Goal: Transaction & Acquisition: Purchase product/service

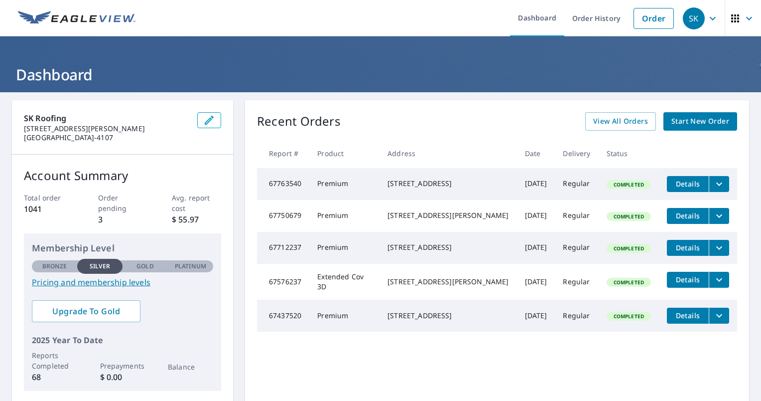
click at [675, 118] on span "Start New Order" at bounding box center [701, 121] width 58 height 12
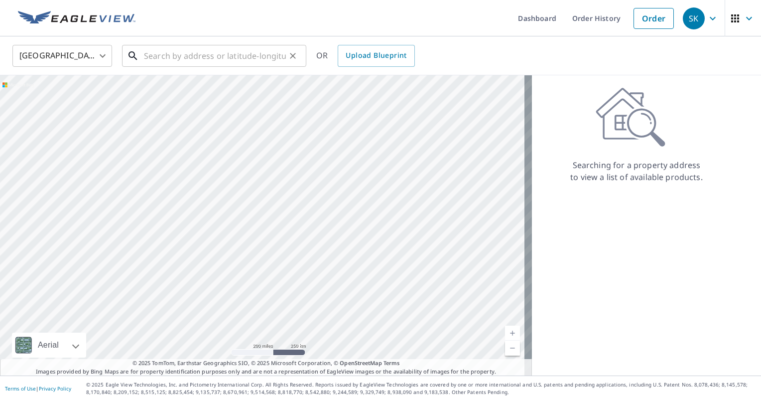
click at [160, 54] on input "text" at bounding box center [215, 56] width 142 height 28
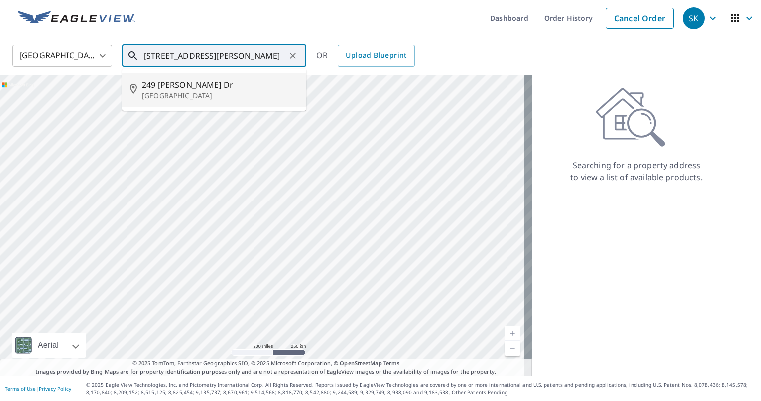
click at [152, 87] on span "249 [PERSON_NAME] Dr" at bounding box center [220, 85] width 156 height 12
type input "[STREET_ADDRESS][PERSON_NAME]"
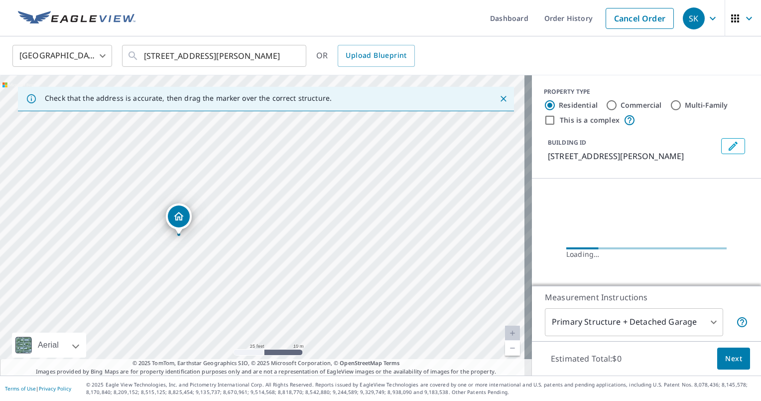
drag, startPoint x: 174, startPoint y: 223, endPoint x: 254, endPoint y: 163, distance: 100.3
click at [254, 163] on div "[STREET_ADDRESS][PERSON_NAME]" at bounding box center [266, 225] width 532 height 300
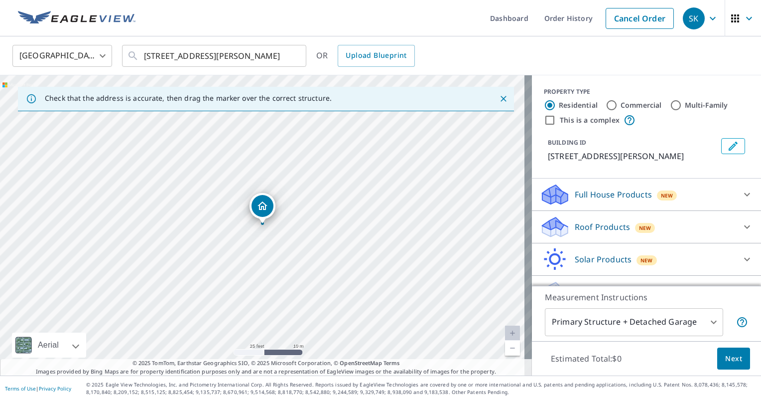
click at [575, 225] on p "Roof Products" at bounding box center [602, 227] width 55 height 12
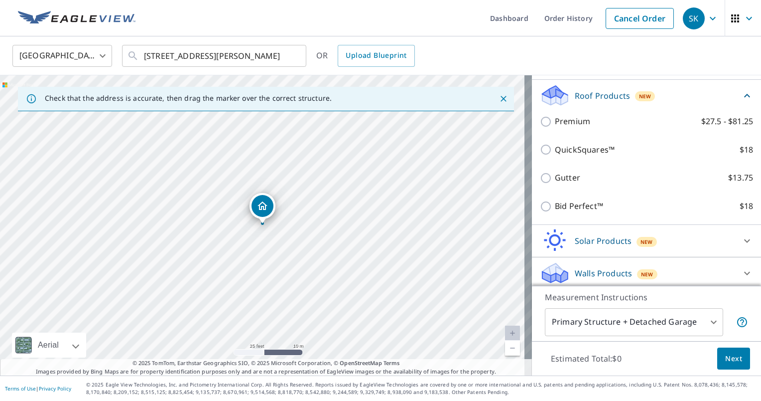
scroll to position [134, 0]
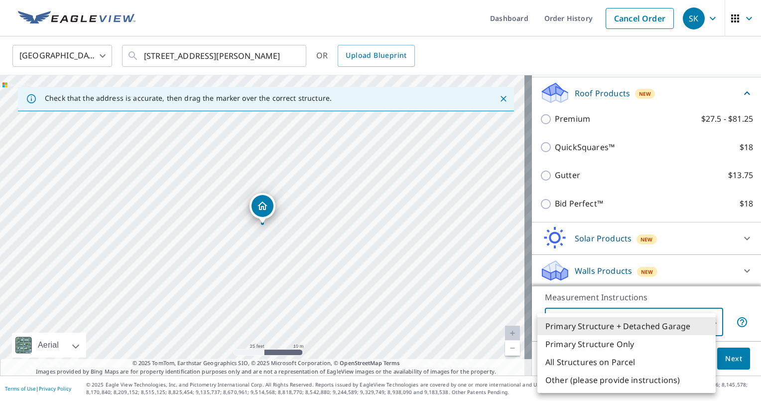
click at [589, 325] on body "SK SK Dashboard Order History Cancel Order SK United States [GEOGRAPHIC_DATA] ​…" at bounding box center [380, 200] width 761 height 401
click at [591, 345] on li "Primary Structure Only" at bounding box center [627, 344] width 178 height 18
type input "2"
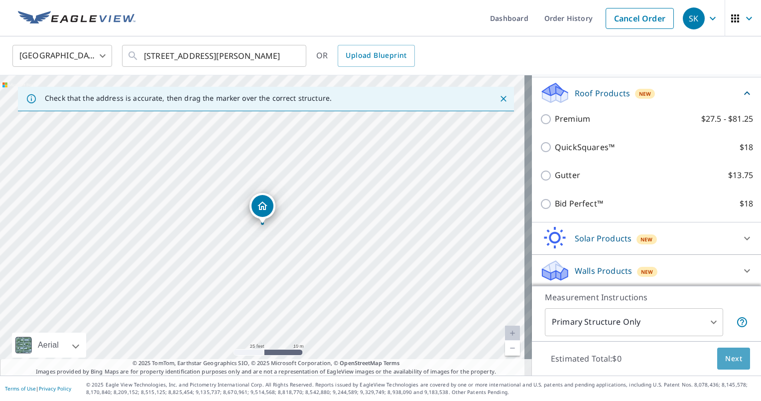
click at [725, 361] on span "Next" at bounding box center [733, 358] width 17 height 12
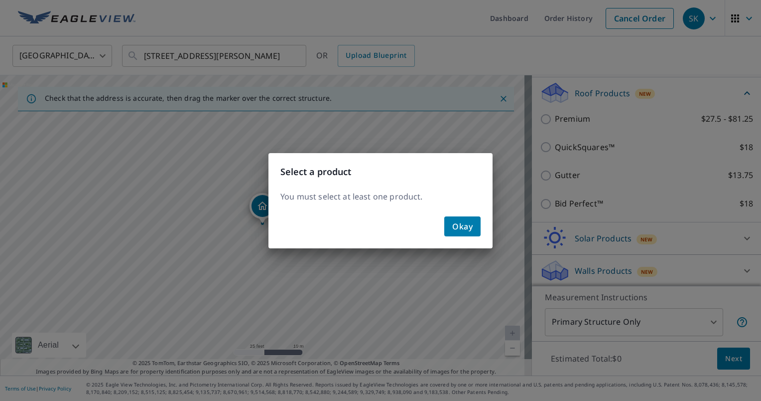
click at [467, 228] on span "Okay" at bounding box center [462, 226] width 20 height 14
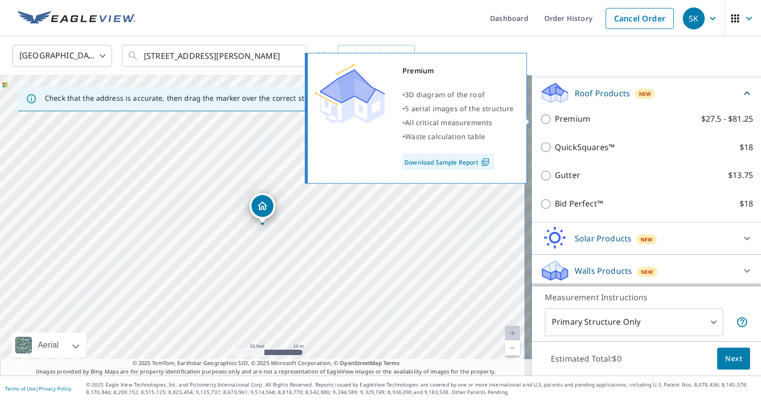
click at [540, 118] on input "Premium $27.5 - $81.25" at bounding box center [547, 119] width 15 height 12
checkbox input "true"
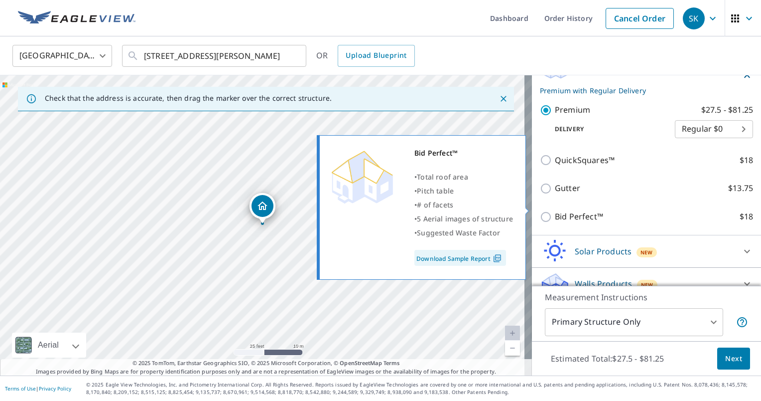
scroll to position [171, 0]
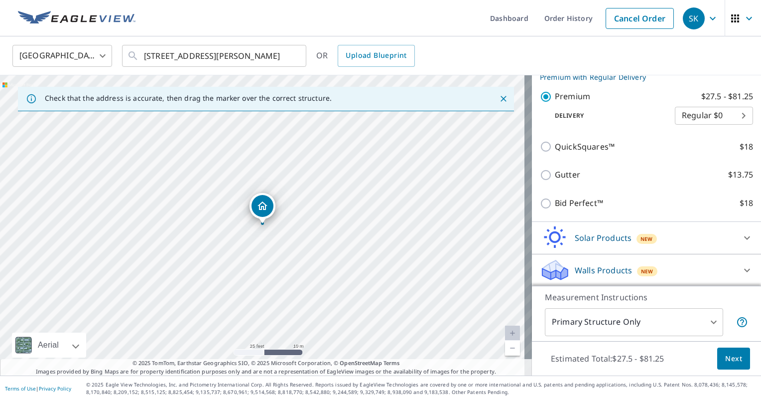
click at [726, 356] on span "Next" at bounding box center [733, 358] width 17 height 12
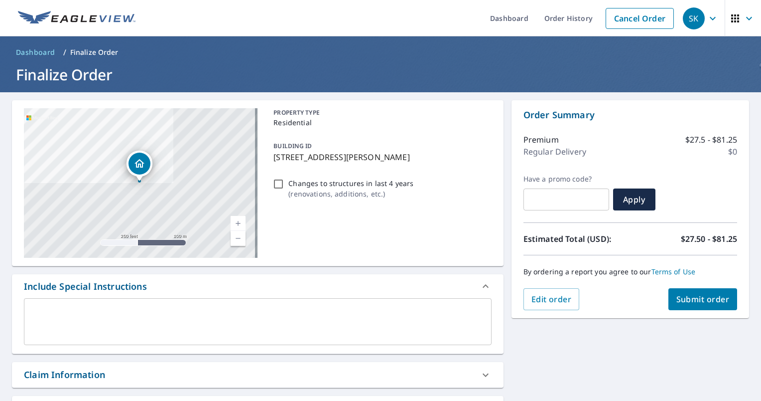
click at [700, 300] on span "Submit order" at bounding box center [703, 298] width 53 height 11
checkbox input "true"
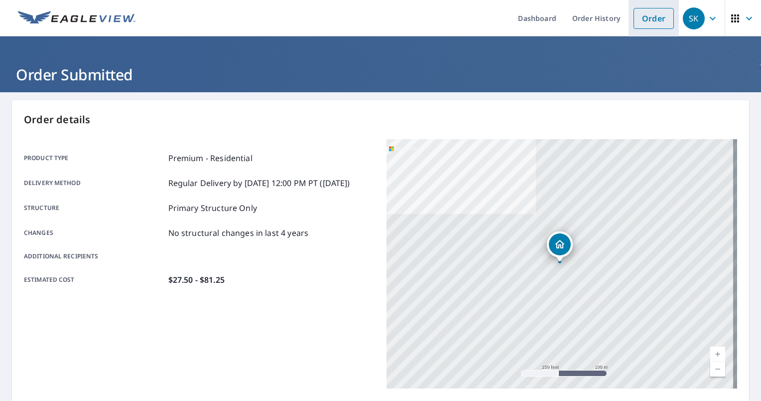
click at [650, 19] on link "Order" at bounding box center [654, 18] width 40 height 21
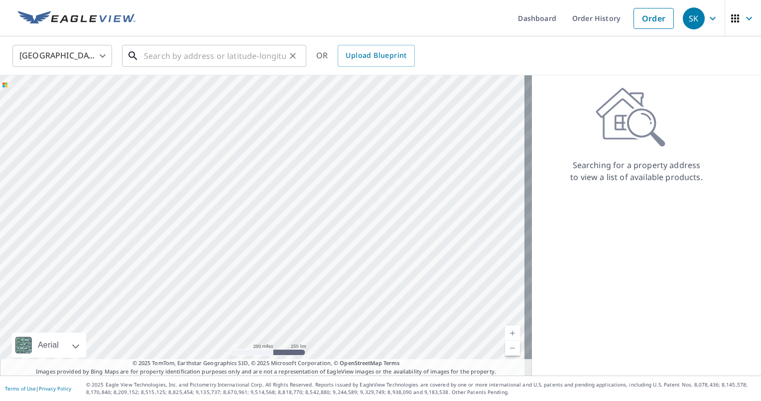
click at [152, 59] on input "text" at bounding box center [215, 56] width 142 height 28
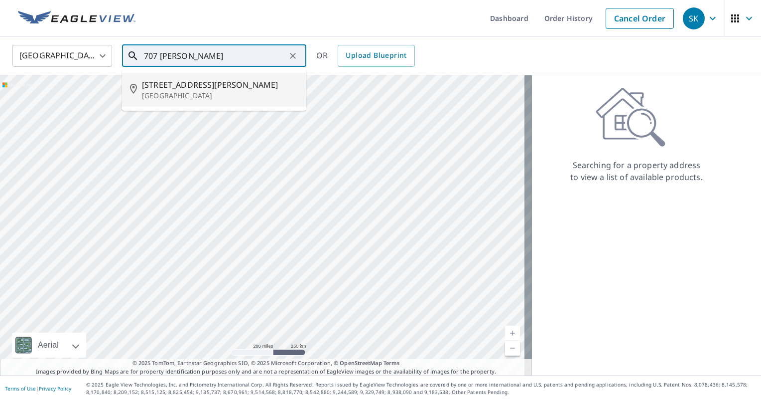
click at [163, 85] on span "[STREET_ADDRESS][PERSON_NAME]" at bounding box center [220, 85] width 156 height 12
type input "[STREET_ADDRESS][PERSON_NAME]"
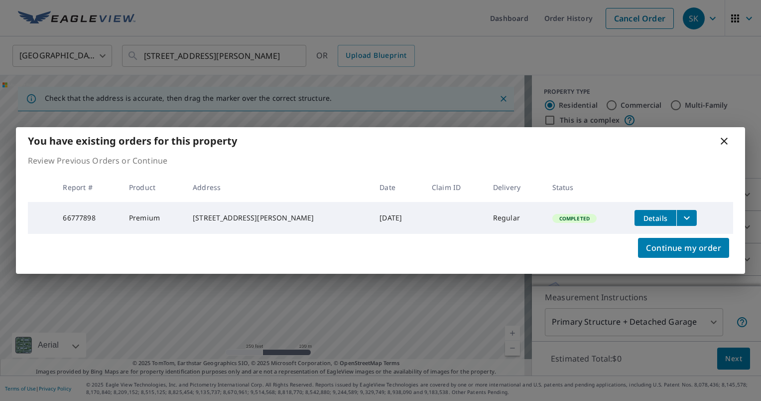
click at [726, 141] on icon at bounding box center [724, 140] width 7 height 7
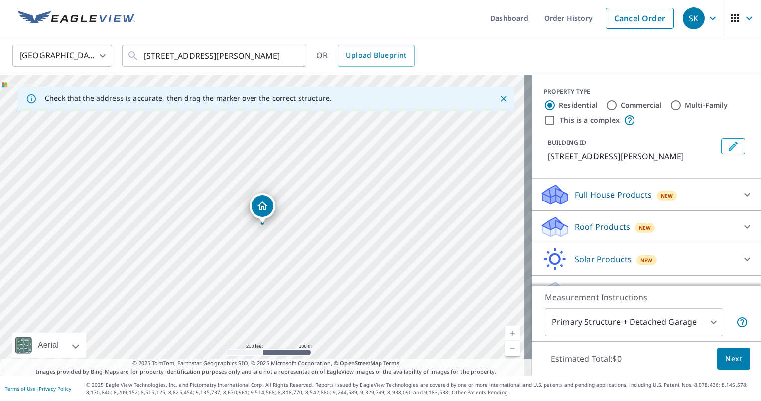
click at [575, 229] on p "Roof Products" at bounding box center [602, 227] width 55 height 12
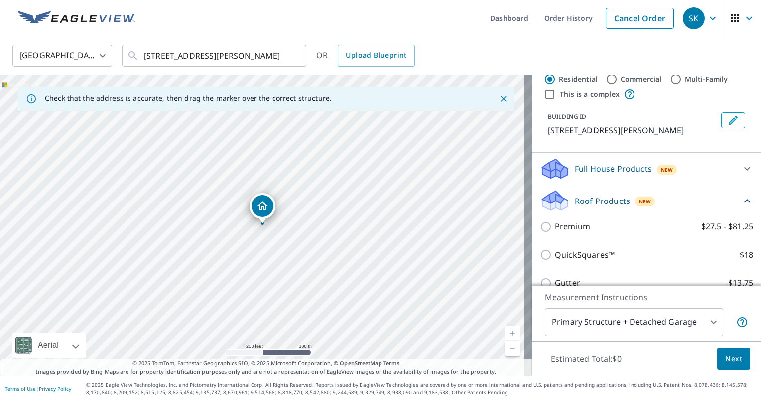
scroll to position [50, 0]
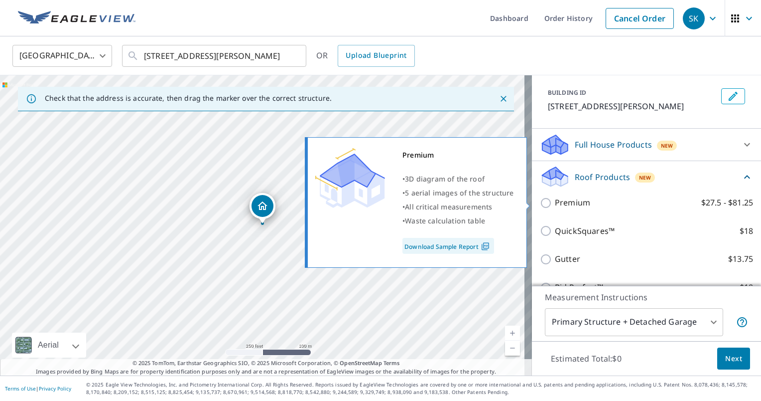
click at [540, 201] on input "Premium $27.5 - $81.25" at bounding box center [547, 203] width 15 height 12
checkbox input "true"
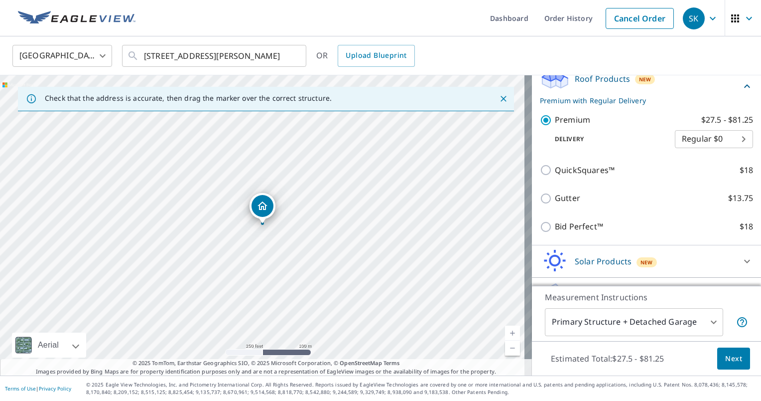
scroll to position [149, 0]
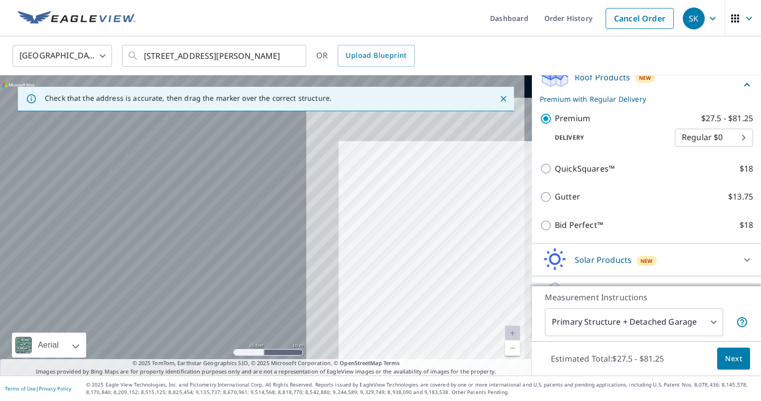
drag, startPoint x: 102, startPoint y: 161, endPoint x: 437, endPoint y: 232, distance: 342.7
click at [470, 237] on div "[STREET_ADDRESS][PERSON_NAME]" at bounding box center [266, 225] width 532 height 300
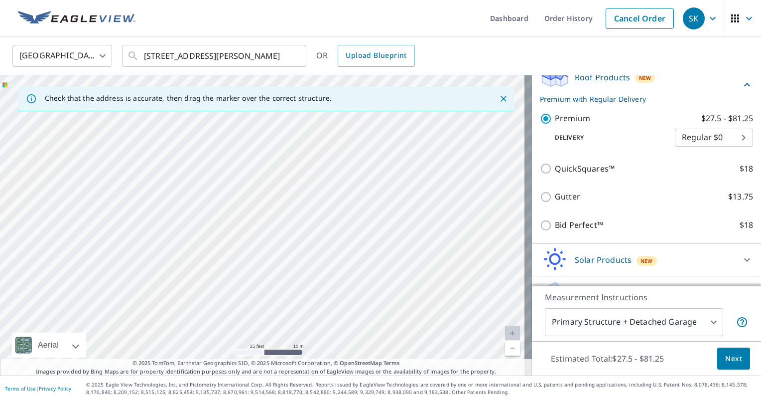
drag, startPoint x: 215, startPoint y: 197, endPoint x: 398, endPoint y: 240, distance: 188.3
click at [384, 239] on div "[STREET_ADDRESS][PERSON_NAME]" at bounding box center [266, 225] width 532 height 300
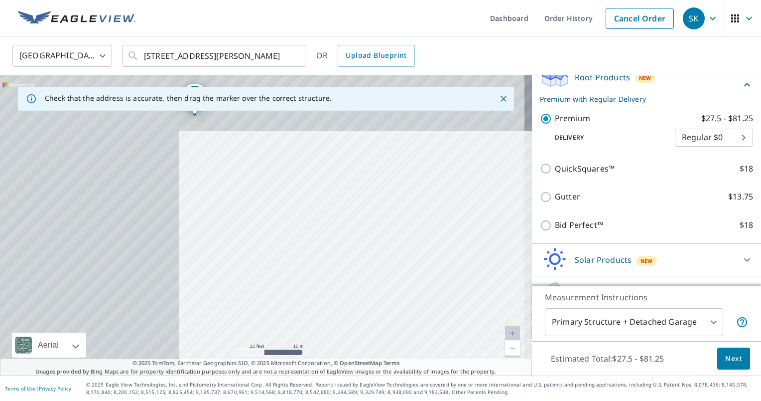
drag, startPoint x: 354, startPoint y: 244, endPoint x: 411, endPoint y: 271, distance: 63.3
click at [409, 271] on div "[STREET_ADDRESS][PERSON_NAME]" at bounding box center [266, 225] width 532 height 300
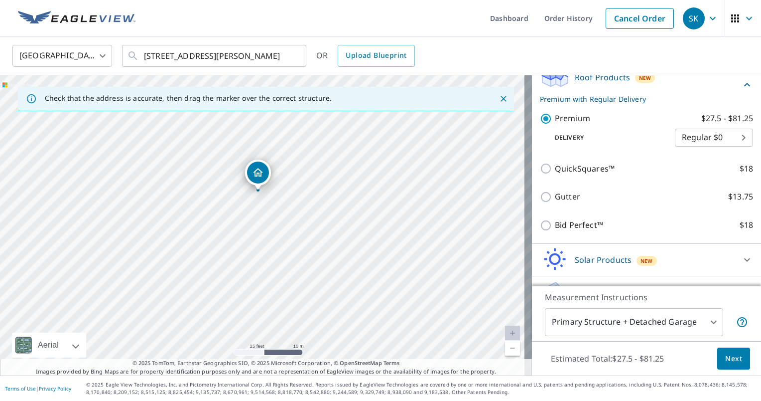
drag, startPoint x: 425, startPoint y: 188, endPoint x: 465, endPoint y: 255, distance: 77.1
click at [465, 255] on div "[STREET_ADDRESS][PERSON_NAME]" at bounding box center [266, 225] width 532 height 300
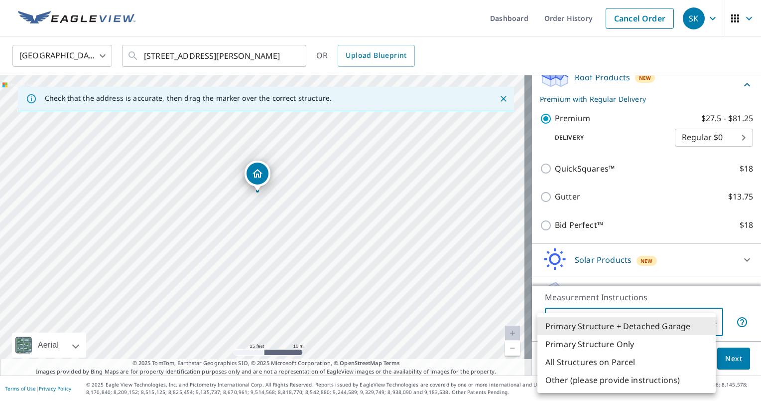
click at [635, 326] on body "SK SK Dashboard Order History Cancel Order SK [GEOGRAPHIC_DATA] [GEOGRAPHIC_DAT…" at bounding box center [380, 200] width 761 height 401
click at [622, 360] on li "All Structures on Parcel" at bounding box center [627, 362] width 178 height 18
type input "3"
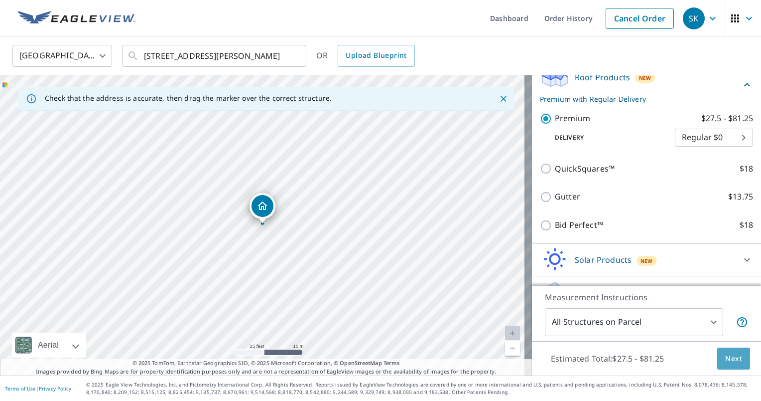
click at [725, 360] on span "Next" at bounding box center [733, 358] width 17 height 12
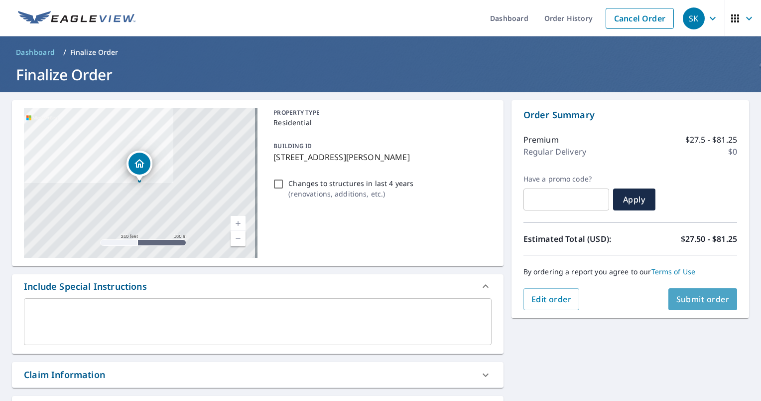
click at [689, 299] on span "Submit order" at bounding box center [703, 298] width 53 height 11
checkbox input "true"
